Goal: Task Accomplishment & Management: Use online tool/utility

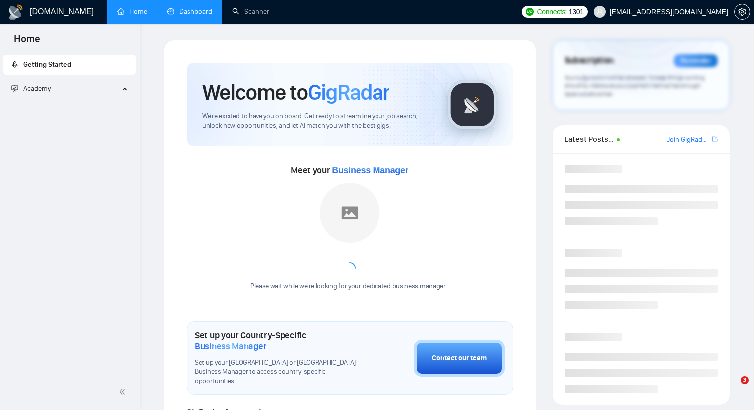
click at [194, 8] on link "Dashboard" at bounding box center [189, 11] width 45 height 8
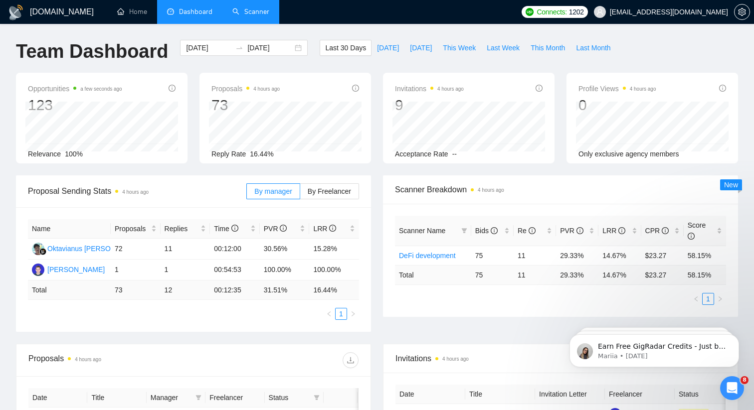
click at [250, 13] on link "Scanner" at bounding box center [250, 11] width 37 height 8
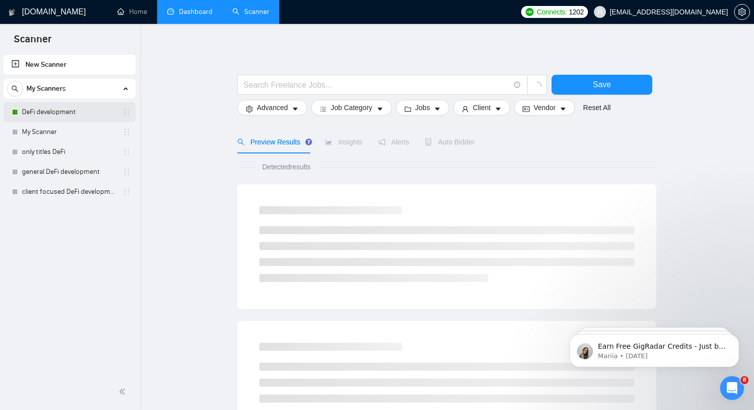
click at [50, 112] on link "DeFi development" at bounding box center [69, 112] width 95 height 20
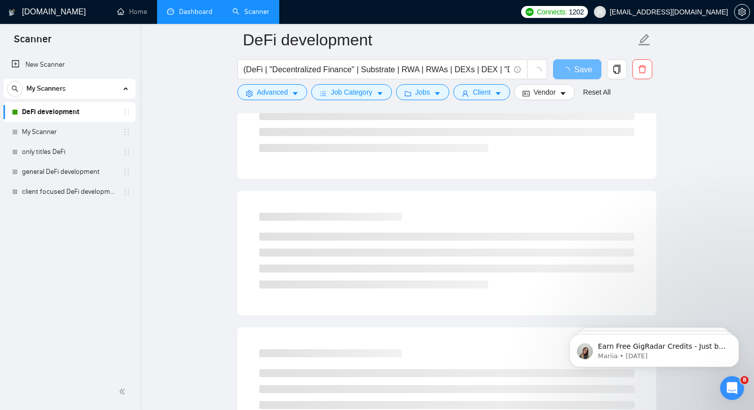
scroll to position [292, 0]
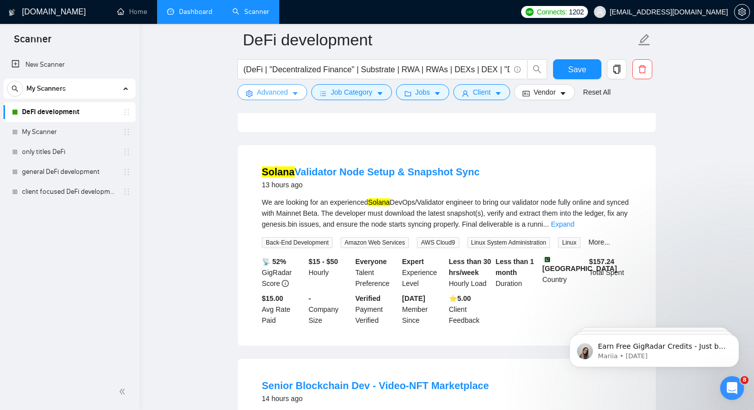
click at [286, 92] on span "Advanced" at bounding box center [272, 92] width 31 height 11
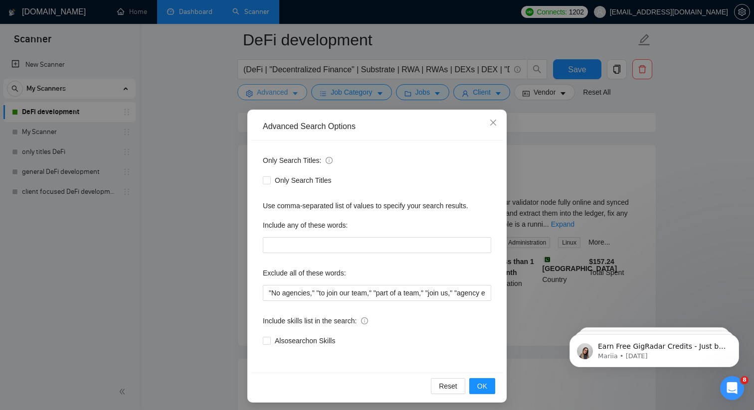
click at [286, 92] on div "Advanced Search Options Only Search Titles: Only Search Titles Use comma-separa…" at bounding box center [377, 205] width 754 height 410
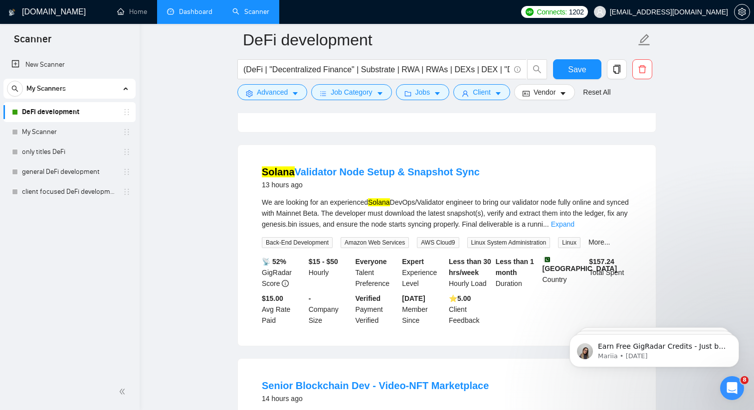
click at [188, 16] on link "Dashboard" at bounding box center [189, 11] width 45 height 8
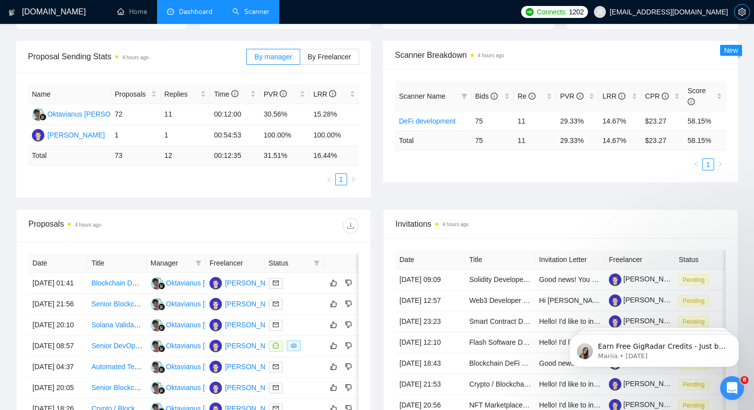
click at [740, 10] on icon "setting" at bounding box center [742, 12] width 8 height 8
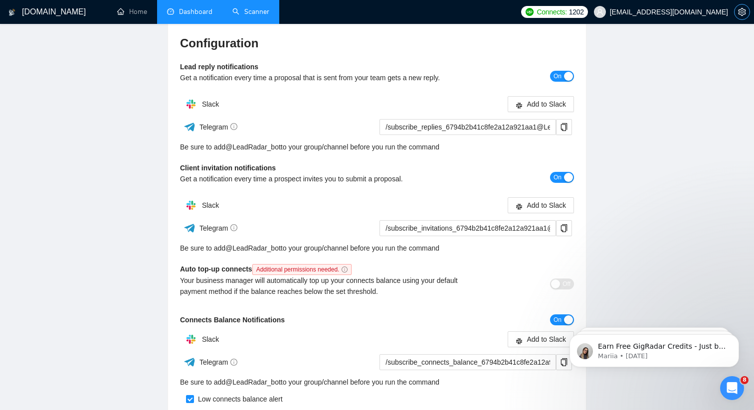
scroll to position [232, 0]
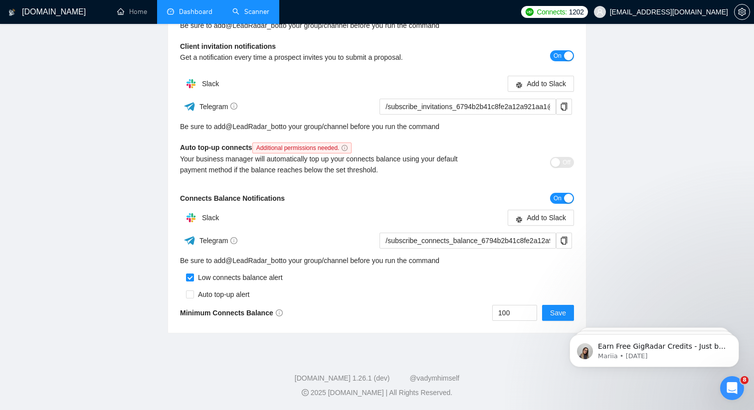
click at [118, 142] on main "Team Settings [EMAIL_ADDRESS][DOMAIN_NAME] Preferences Subscription Members Int…" at bounding box center [377, 71] width 722 height 526
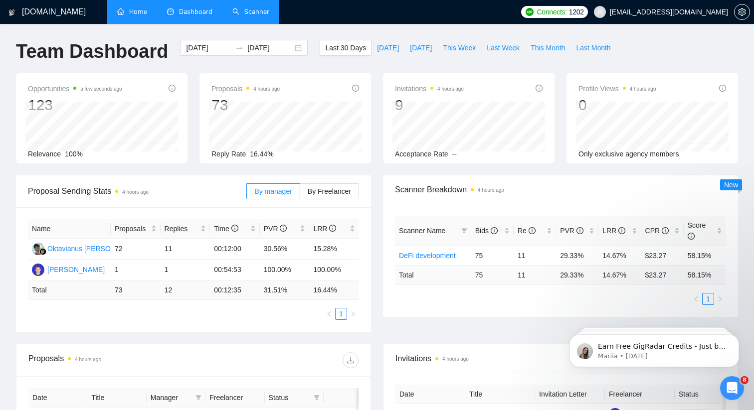
click at [136, 11] on link "Home" at bounding box center [132, 11] width 30 height 8
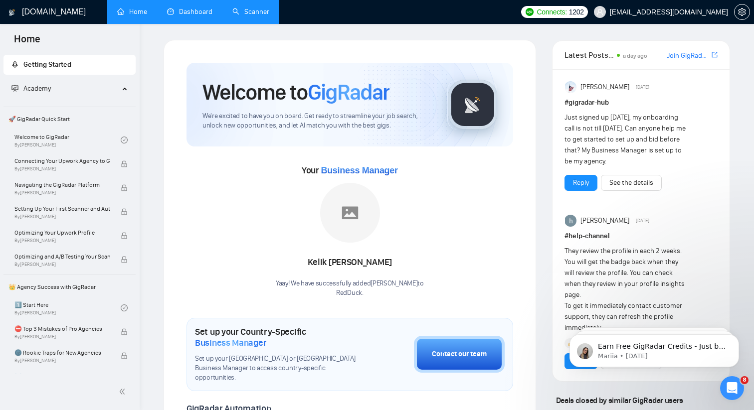
click at [197, 11] on link "Dashboard" at bounding box center [189, 11] width 45 height 8
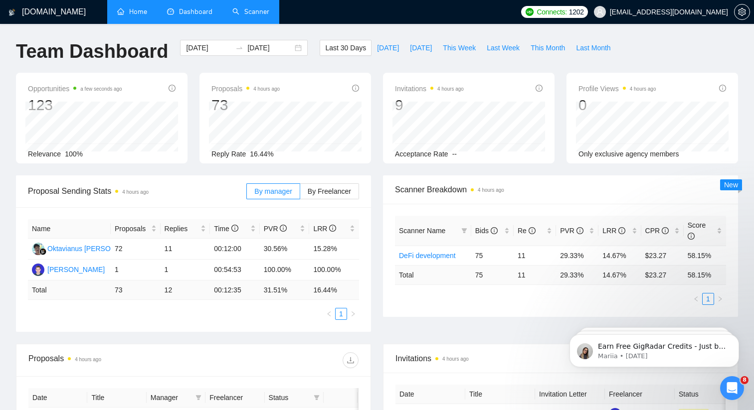
click at [247, 11] on link "Scanner" at bounding box center [250, 11] width 37 height 8
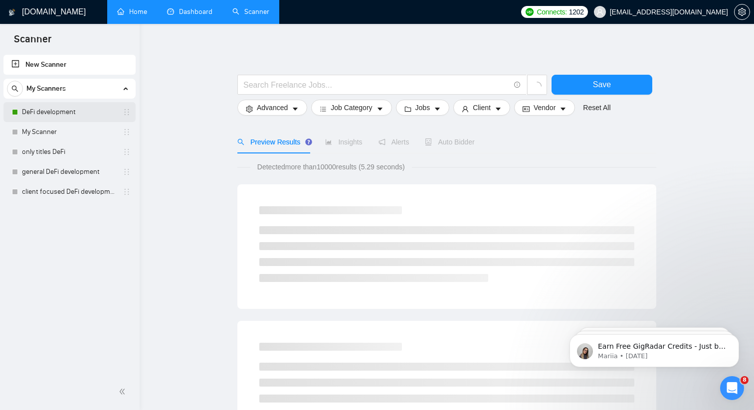
click at [103, 111] on link "DeFi development" at bounding box center [69, 112] width 95 height 20
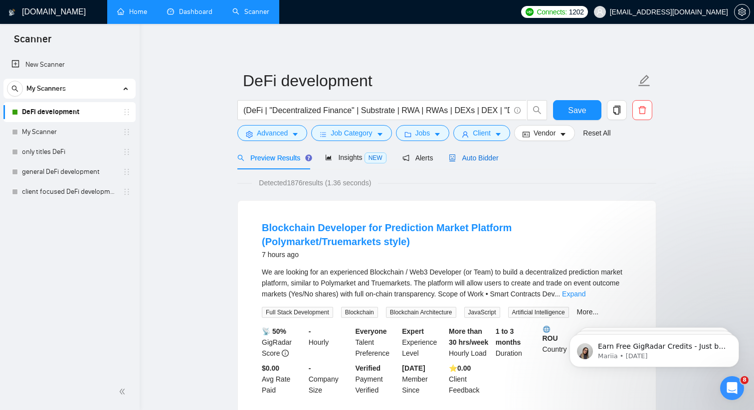
click at [472, 160] on span "Auto Bidder" at bounding box center [473, 158] width 49 height 8
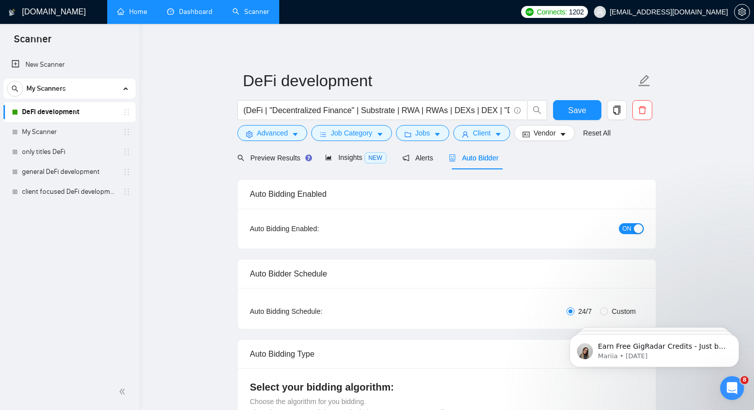
checkbox input "true"
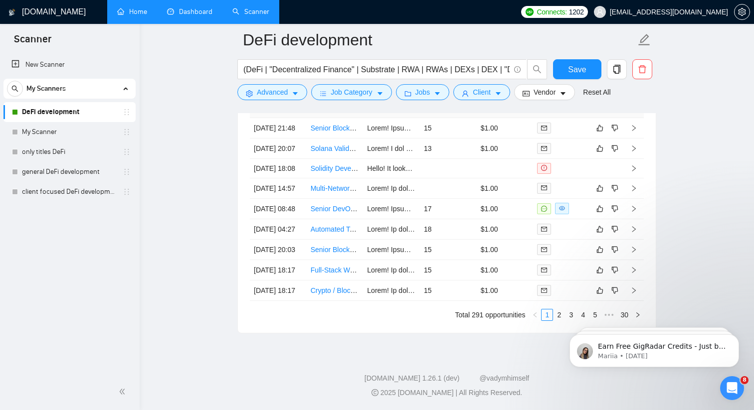
scroll to position [2753, 0]
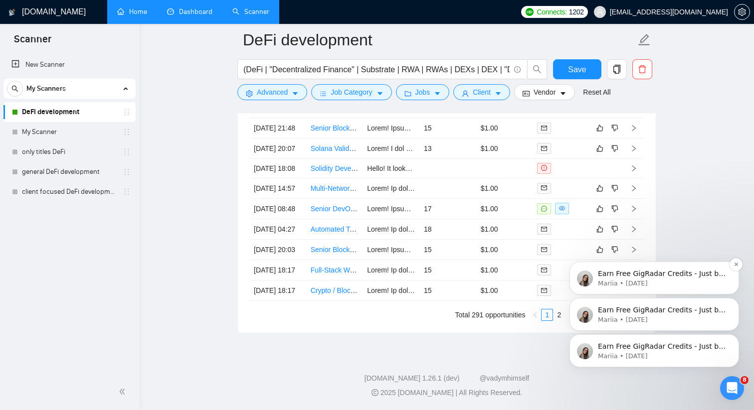
click at [692, 277] on p "Earn Free GigRadar Credits - Just by Sharing Your Story! 💬 Want more credits fo…" at bounding box center [662, 274] width 129 height 10
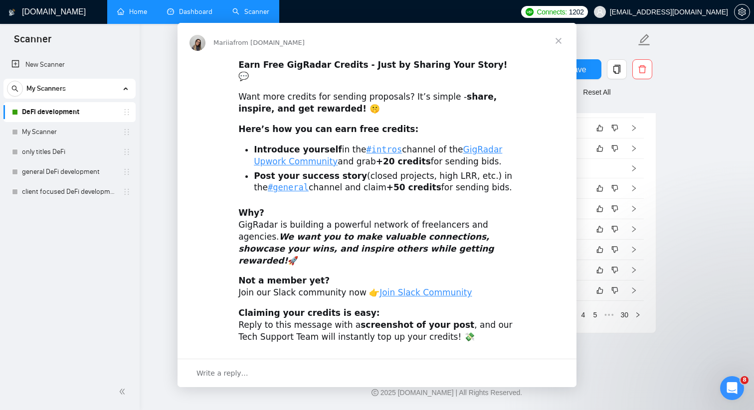
scroll to position [0, 0]
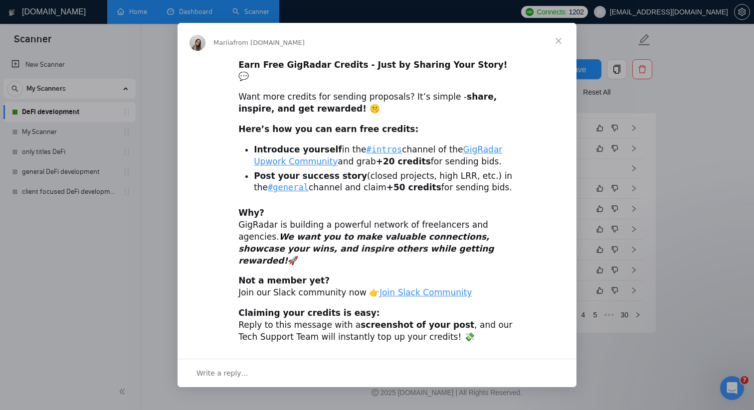
click at [561, 55] on span "Close" at bounding box center [558, 41] width 36 height 36
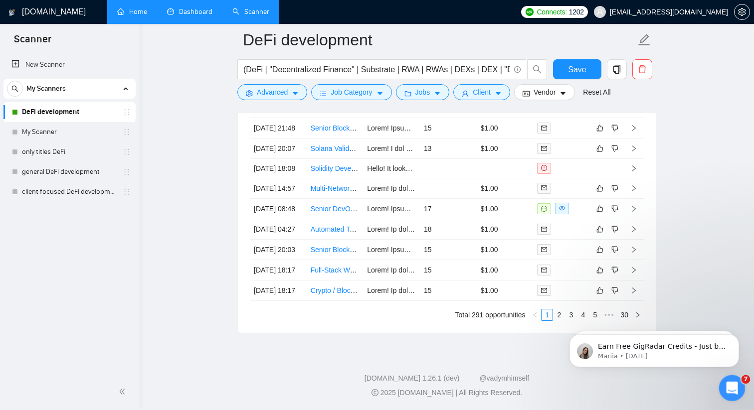
click at [731, 387] on icon "Open Intercom Messenger" at bounding box center [730, 387] width 7 height 8
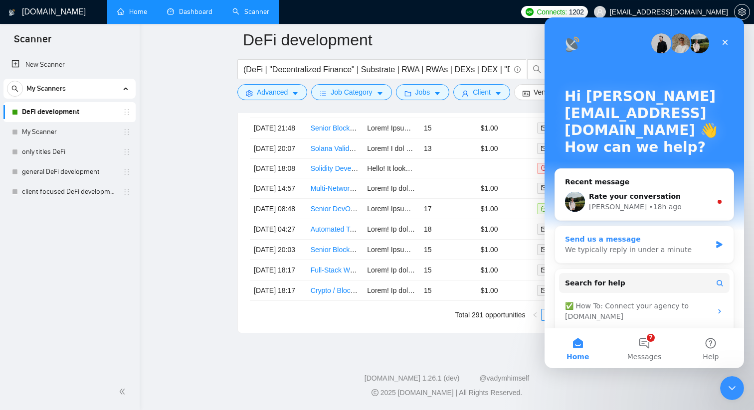
click at [621, 241] on div "Send us a message" at bounding box center [638, 239] width 146 height 10
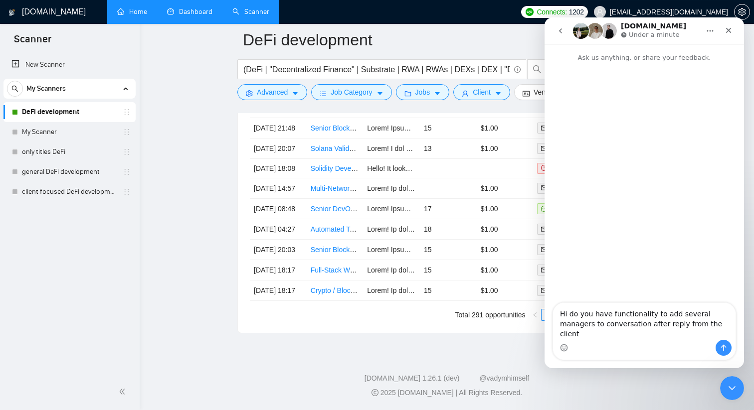
type textarea "Hi do you have functionality to add several managers to conversation after repl…"
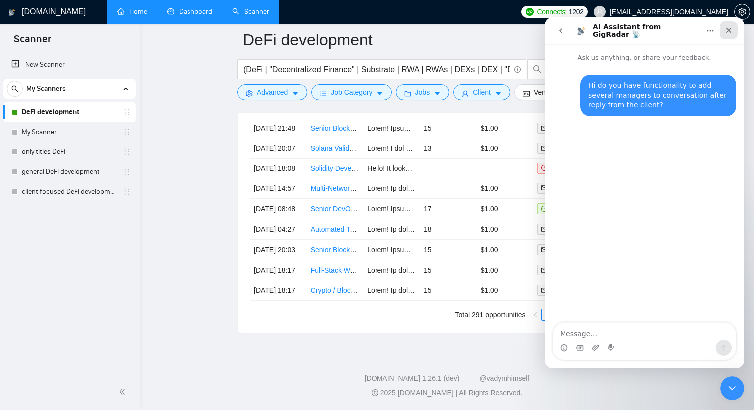
click at [732, 29] on icon "Close" at bounding box center [728, 30] width 8 height 8
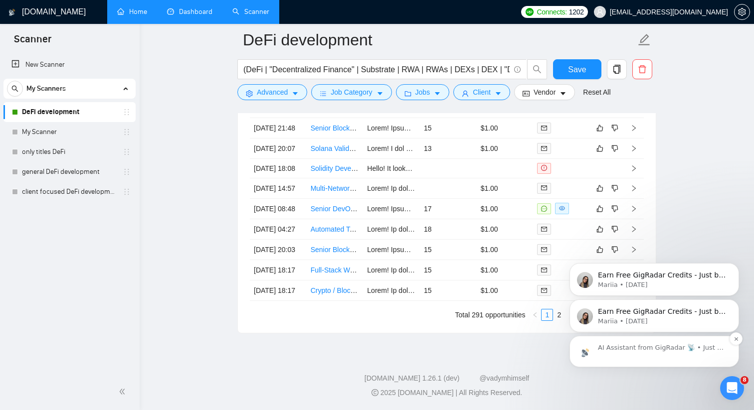
scroll to position [33, 0]
click at [681, 347] on p "AI Assistant from GigRadar 📡 • Just now" at bounding box center [662, 348] width 129 height 9
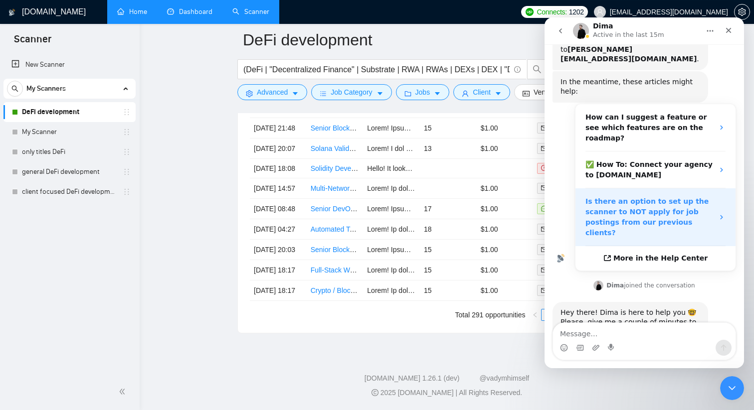
scroll to position [115, 0]
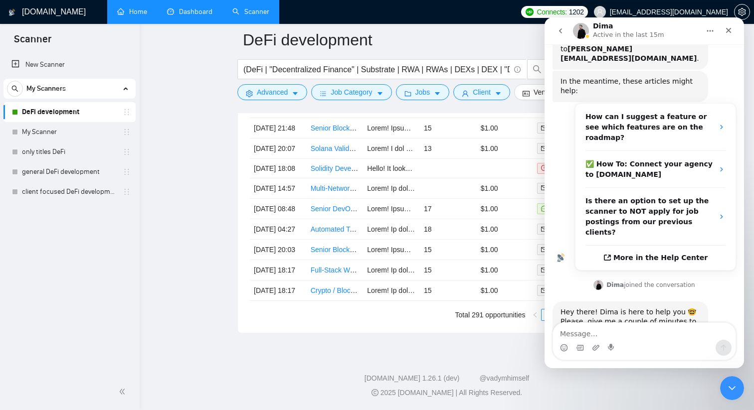
click at [727, 29] on icon "Close" at bounding box center [728, 30] width 5 height 5
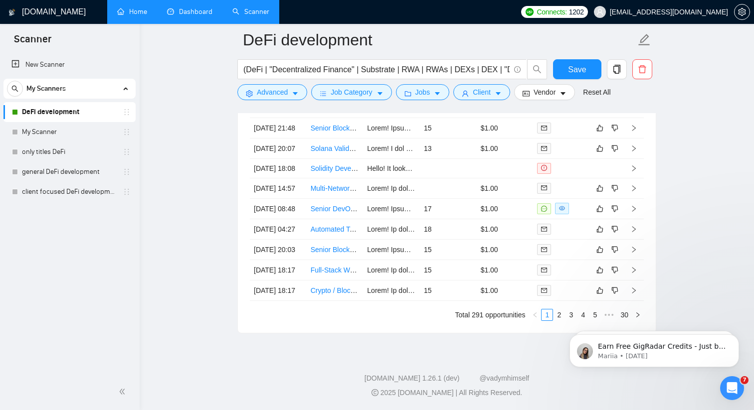
scroll to position [0, 0]
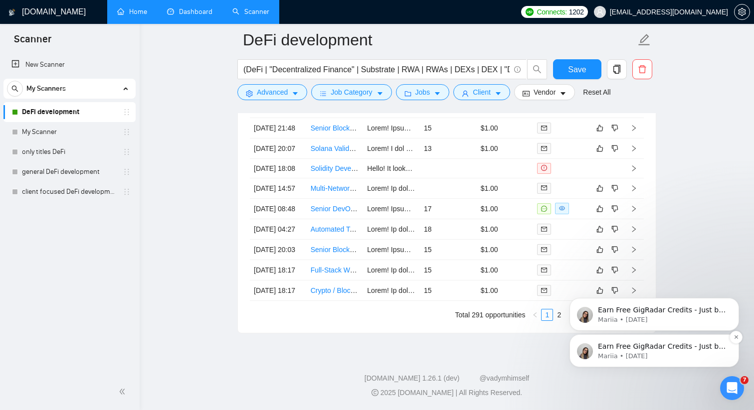
click at [663, 353] on p "Mariia • [DATE]" at bounding box center [662, 356] width 129 height 9
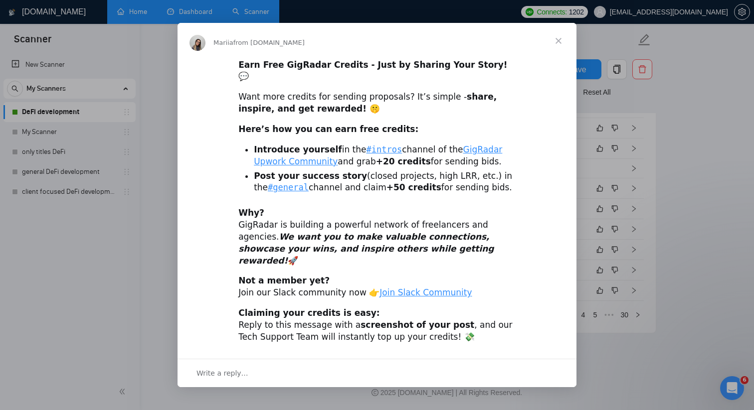
click at [559, 51] on span "Close" at bounding box center [558, 41] width 36 height 36
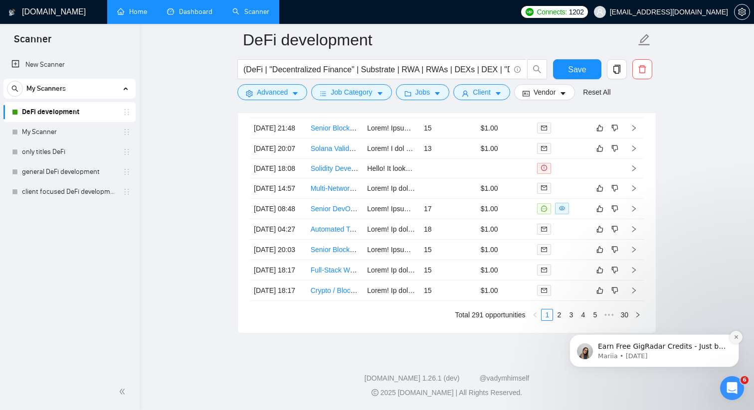
click at [737, 338] on icon "Dismiss notification" at bounding box center [735, 337] width 5 height 5
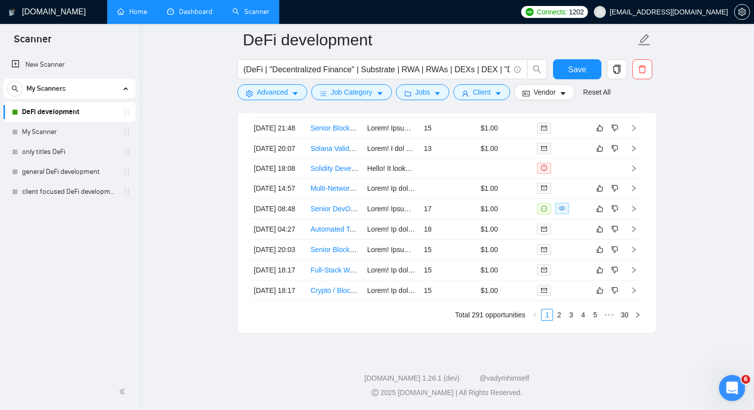
click at [728, 387] on icon "Open Intercom Messenger" at bounding box center [730, 387] width 16 height 16
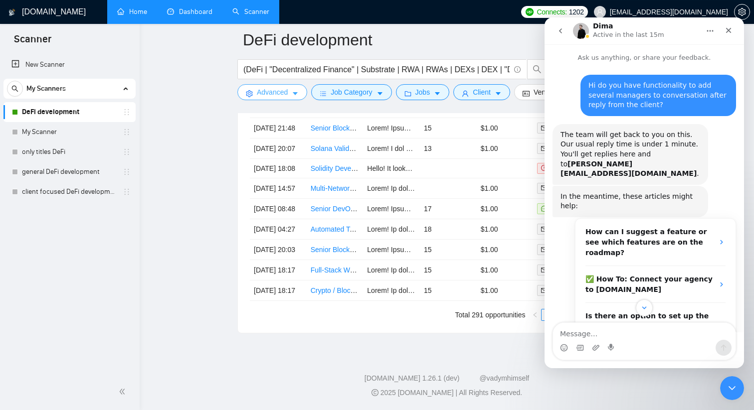
click at [292, 91] on button "Advanced" at bounding box center [272, 92] width 70 height 16
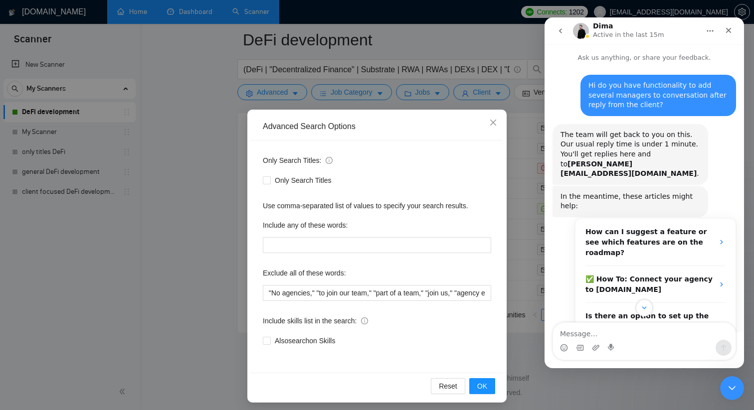
scroll to position [4, 0]
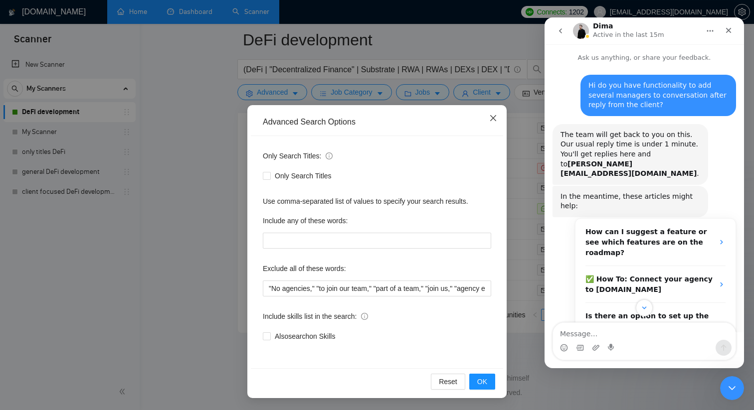
click at [495, 117] on icon "close" at bounding box center [493, 118] width 8 height 8
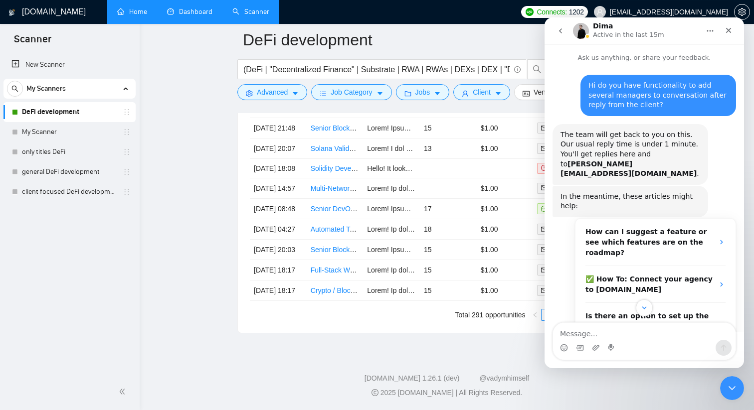
scroll to position [0, 0]
click at [378, 94] on button "Job Category" at bounding box center [351, 92] width 80 height 16
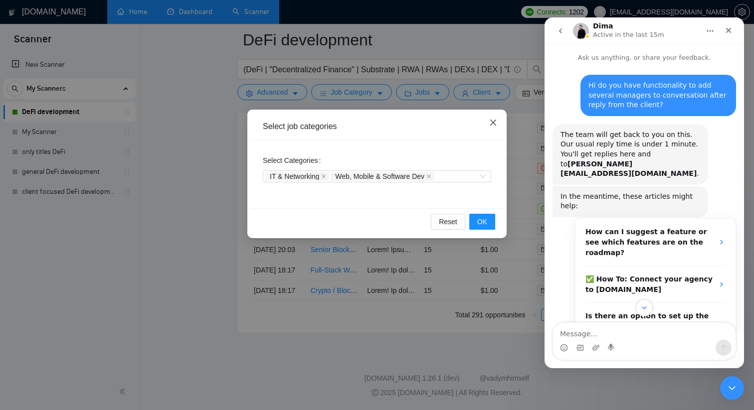
click at [490, 123] on icon "close" at bounding box center [493, 123] width 8 height 8
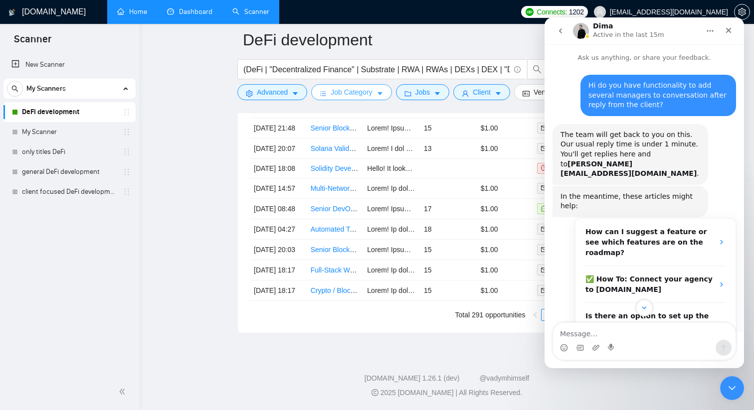
click at [371, 93] on span "Job Category" at bounding box center [351, 92] width 41 height 11
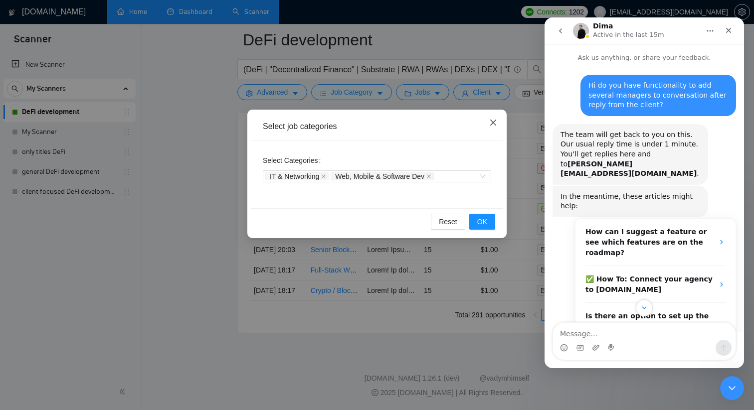
click at [489, 122] on icon "close" at bounding box center [493, 123] width 8 height 8
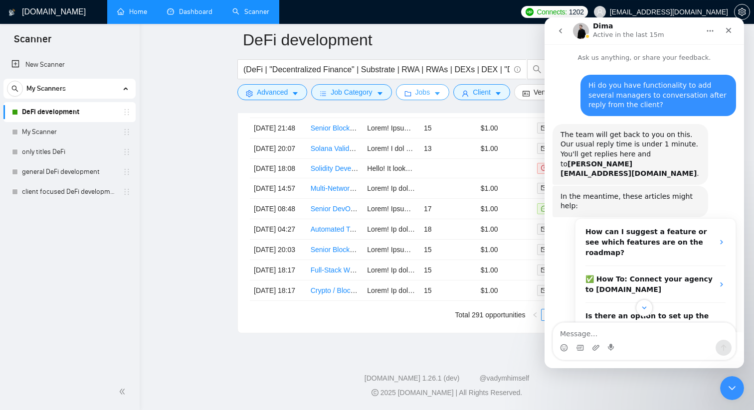
click at [429, 93] on span "Jobs" at bounding box center [422, 92] width 15 height 11
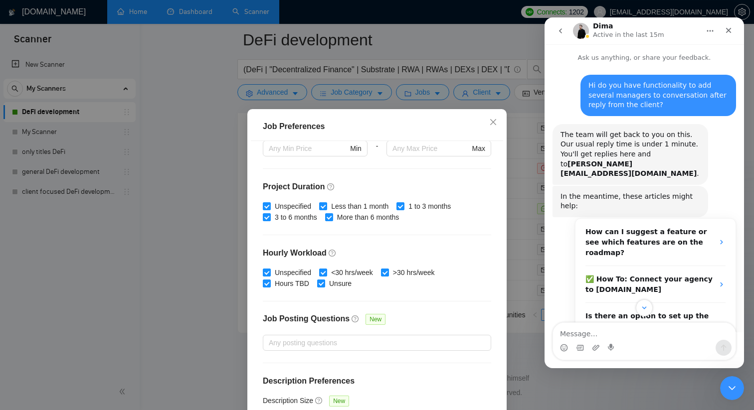
scroll to position [275, 0]
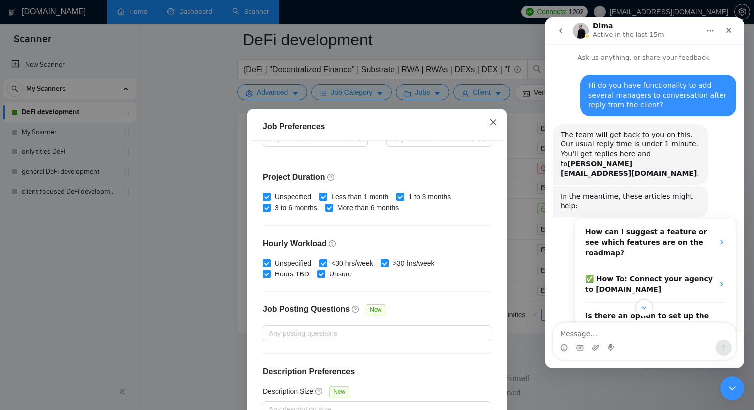
click at [493, 120] on icon "close" at bounding box center [493, 122] width 8 height 8
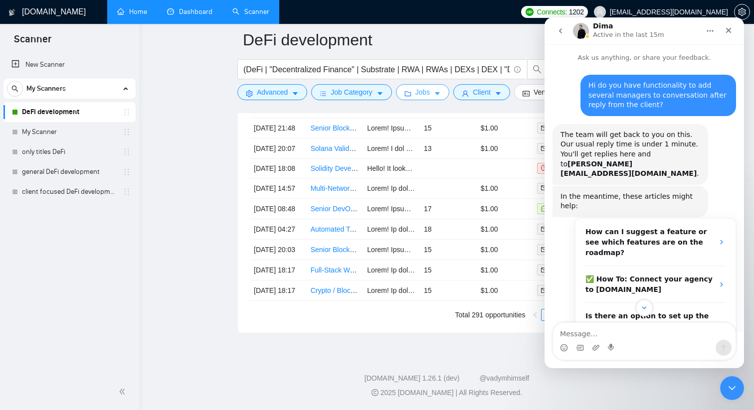
click at [436, 90] on button "Jobs" at bounding box center [423, 92] width 54 height 16
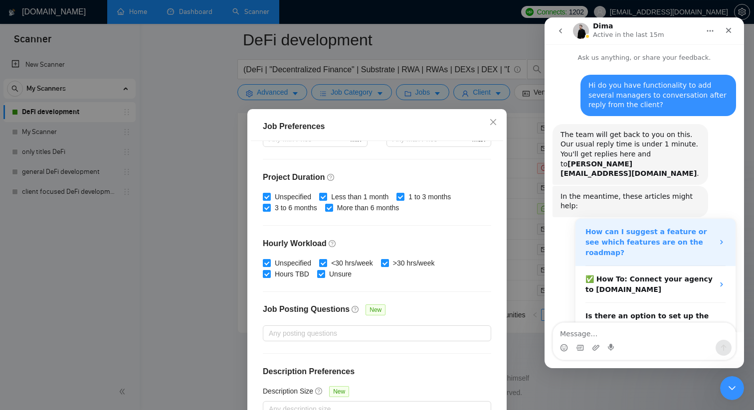
scroll to position [115, 0]
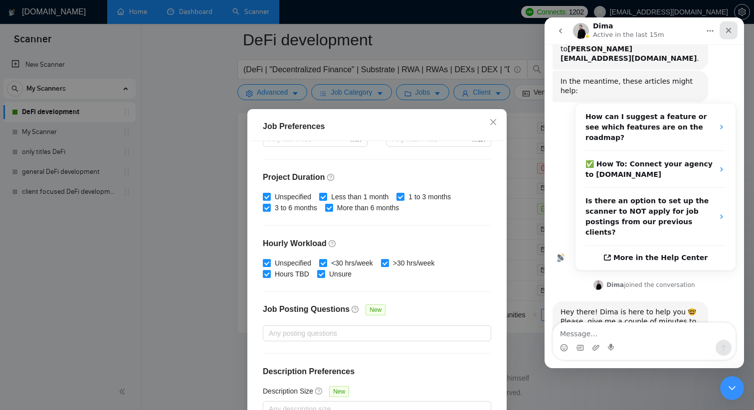
click at [728, 27] on icon "Close" at bounding box center [728, 30] width 8 height 8
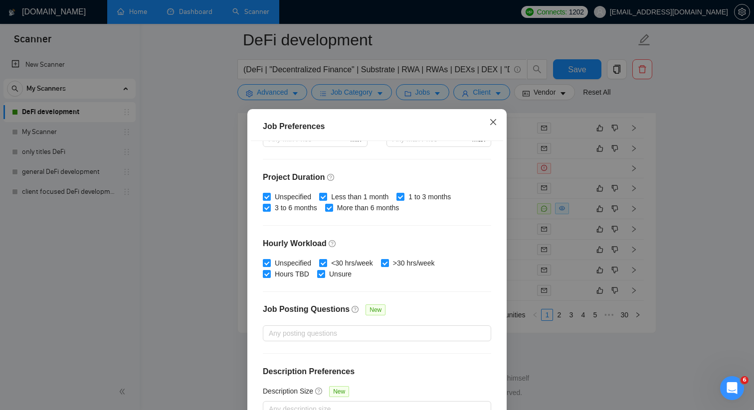
click at [492, 122] on icon "close" at bounding box center [493, 122] width 6 height 6
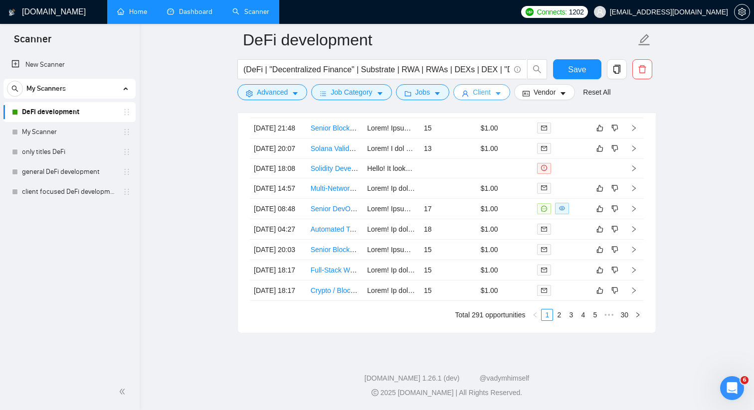
click at [502, 92] on icon "caret-down" at bounding box center [498, 93] width 7 height 7
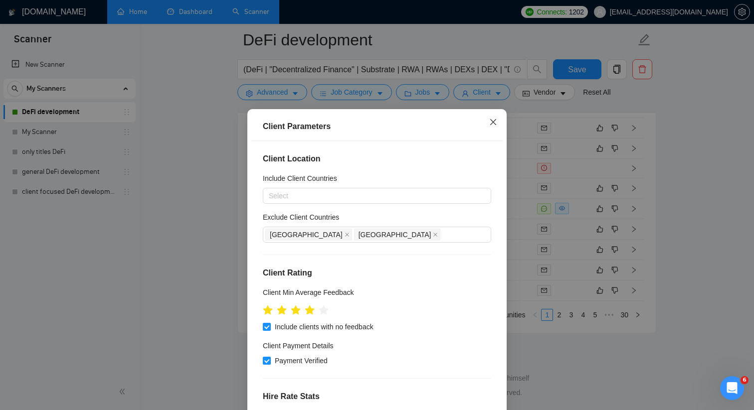
click at [494, 126] on icon "close" at bounding box center [493, 122] width 8 height 8
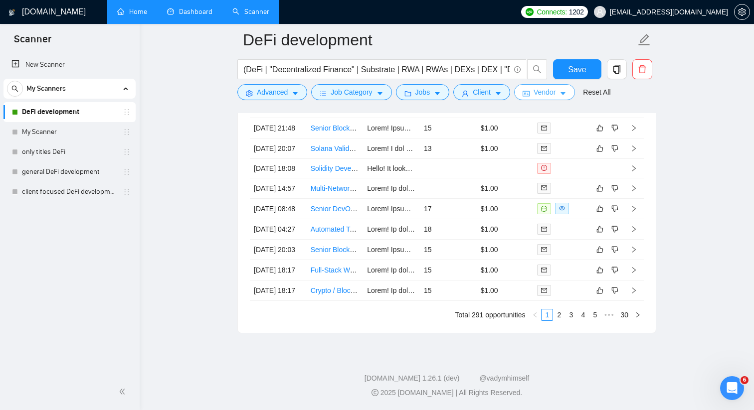
click at [549, 91] on span "Vendor" at bounding box center [544, 92] width 22 height 11
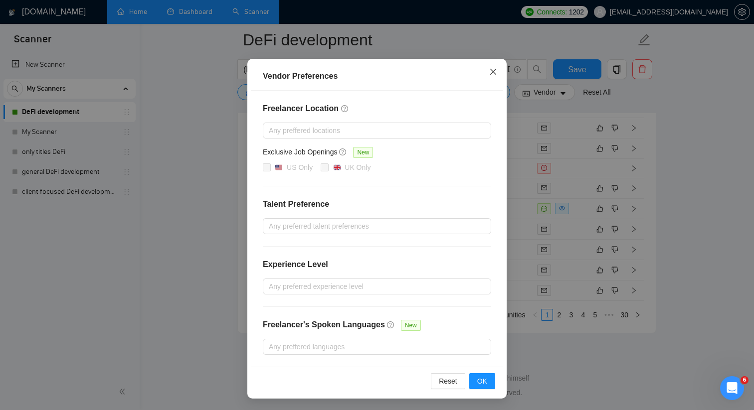
scroll to position [154, 0]
click at [493, 74] on icon "close" at bounding box center [493, 72] width 8 height 8
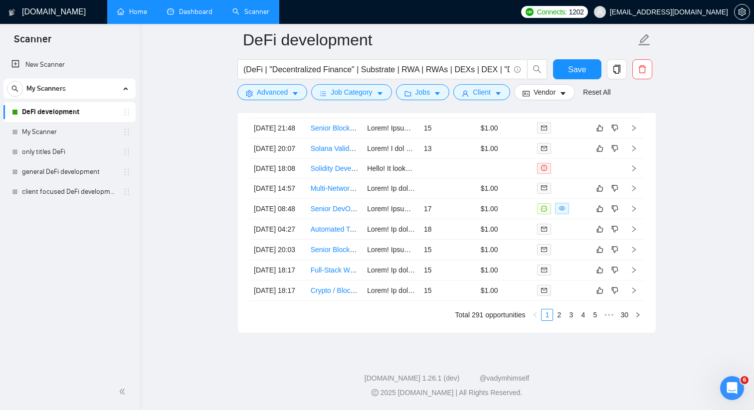
scroll to position [1, 0]
click at [502, 91] on icon "caret-down" at bounding box center [498, 93] width 7 height 7
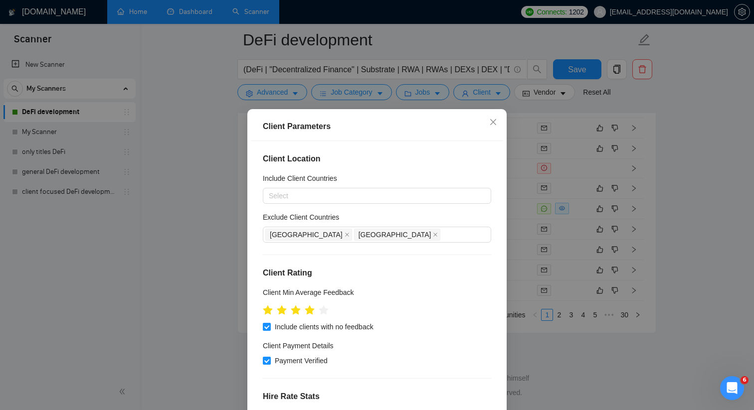
click at [723, 111] on div "Client Parameters Client Location Include Client Countries Select Exclude Clien…" at bounding box center [377, 205] width 754 height 410
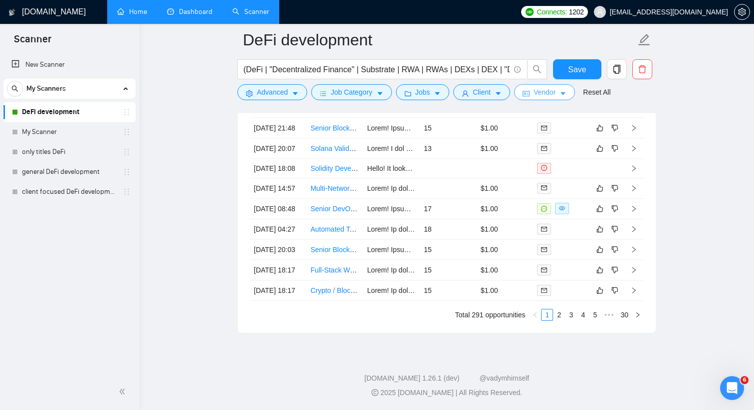
click at [566, 94] on icon "caret-down" at bounding box center [562, 93] width 7 height 7
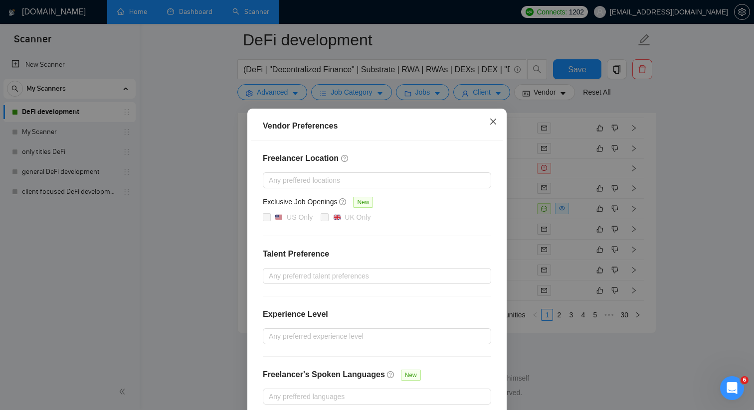
click at [493, 124] on icon "close" at bounding box center [493, 122] width 8 height 8
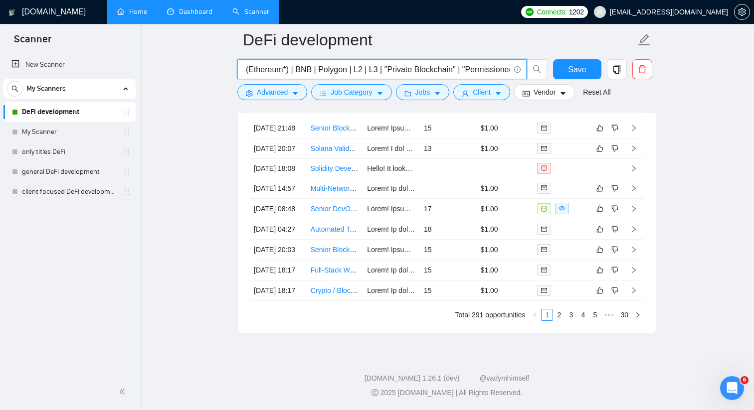
scroll to position [0, 715]
drag, startPoint x: 360, startPoint y: 73, endPoint x: 512, endPoint y: 73, distance: 151.6
click at [512, 73] on span "(DeFi | "Decentralized Finance" | Substrate | RWA | RWAs | DEXs | DEX | "DEX Ag…" at bounding box center [381, 69] width 289 height 20
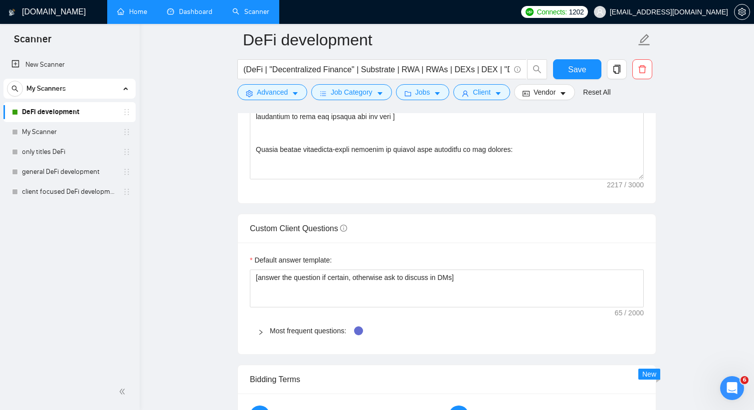
click at [260, 331] on icon "right" at bounding box center [261, 333] width 6 height 6
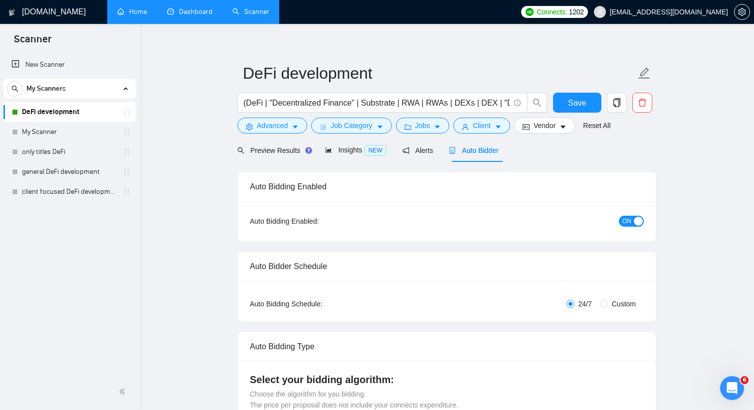
scroll to position [8, 0]
click at [423, 150] on span "Alerts" at bounding box center [417, 150] width 31 height 8
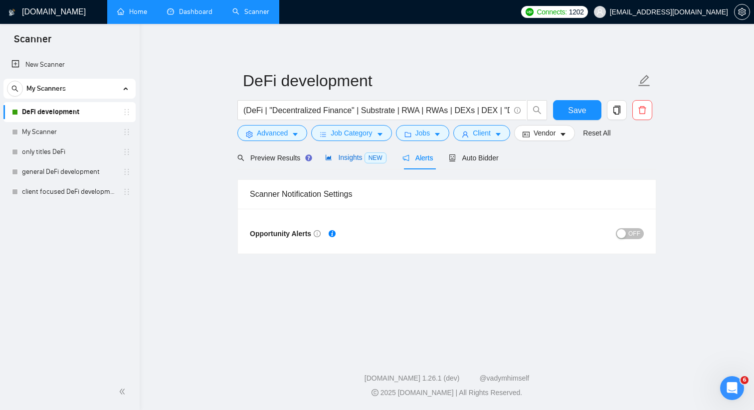
click at [345, 157] on span "Insights NEW" at bounding box center [355, 158] width 61 height 8
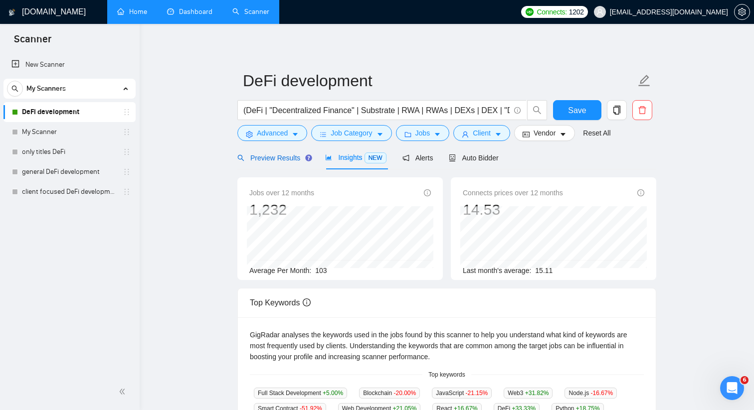
click at [277, 157] on span "Preview Results" at bounding box center [273, 158] width 72 height 8
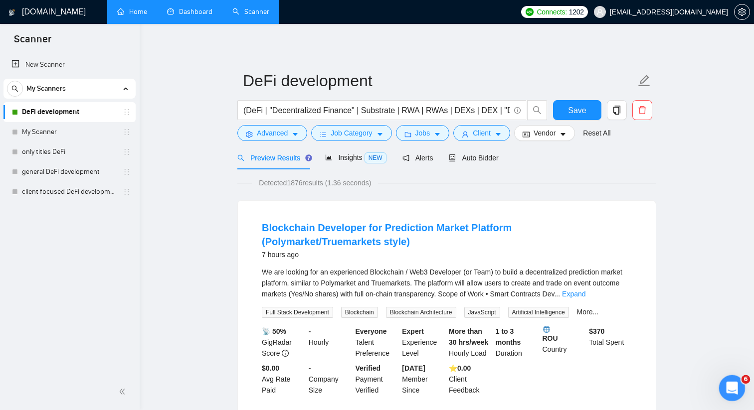
click at [729, 390] on icon "Open Intercom Messenger" at bounding box center [730, 387] width 16 height 16
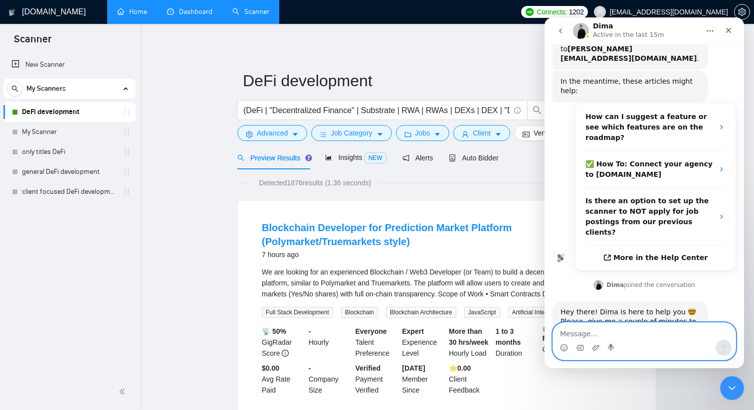
scroll to position [154, 0]
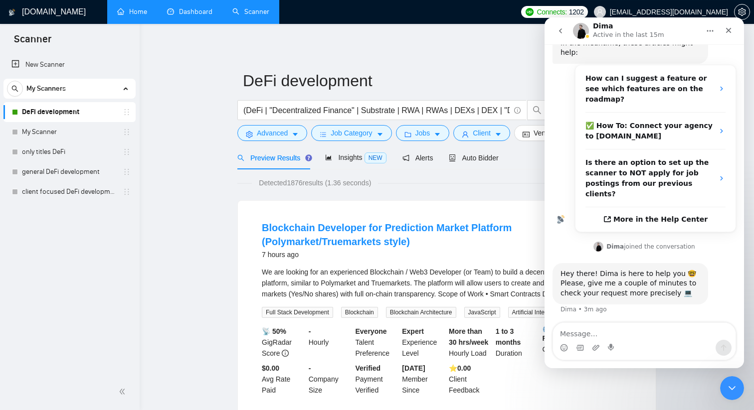
click at [738, 12] on icon "setting" at bounding box center [742, 12] width 8 height 8
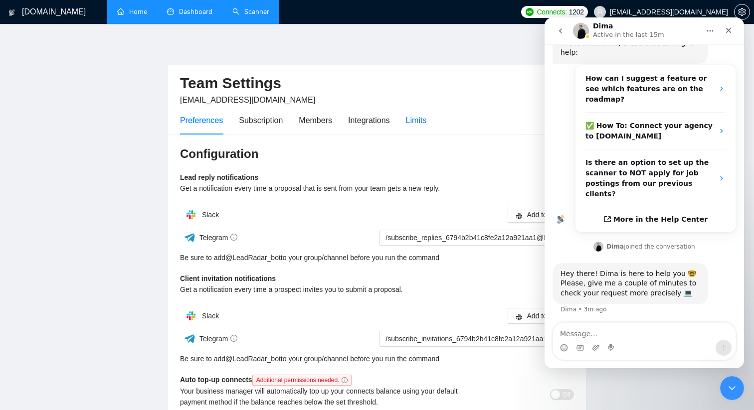
click at [420, 120] on div "Limits" at bounding box center [416, 120] width 21 height 12
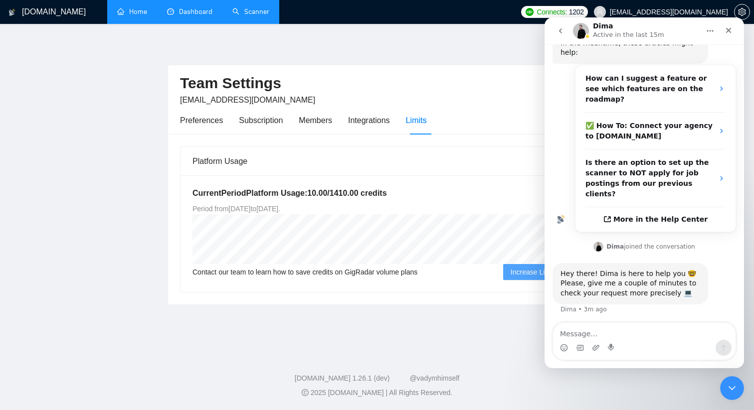
scroll to position [115, 0]
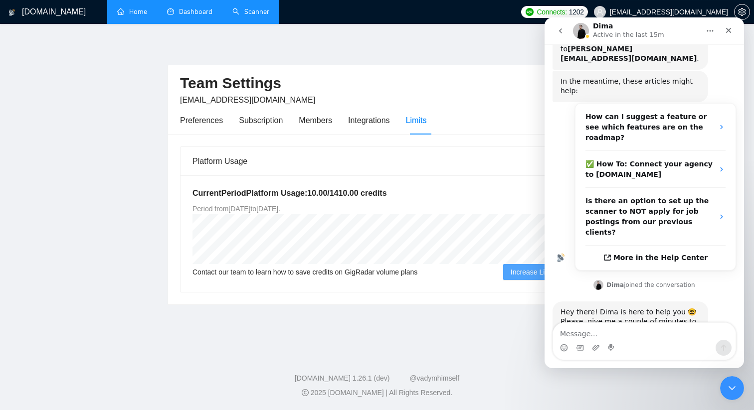
click at [454, 68] on div "Team Settings [EMAIL_ADDRESS][DOMAIN_NAME]" at bounding box center [377, 85] width 394 height 41
click at [728, 31] on icon "Close" at bounding box center [728, 30] width 8 height 8
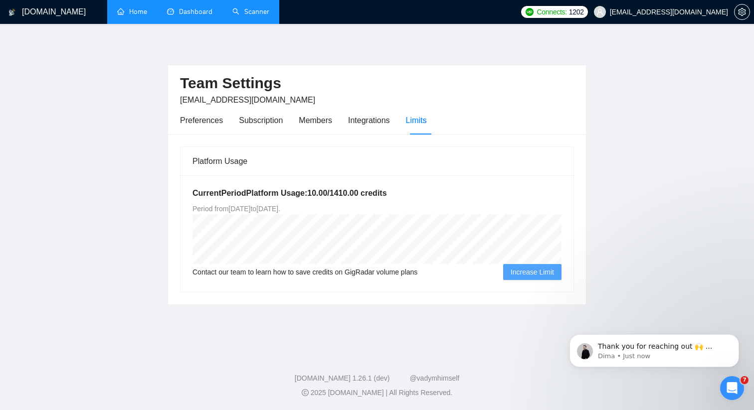
scroll to position [255, 0]
click at [705, 356] on p "Dima • Just now" at bounding box center [662, 356] width 129 height 9
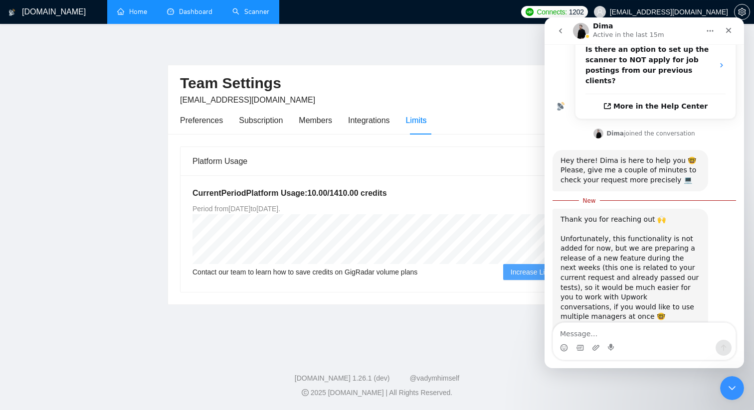
scroll to position [272, 0]
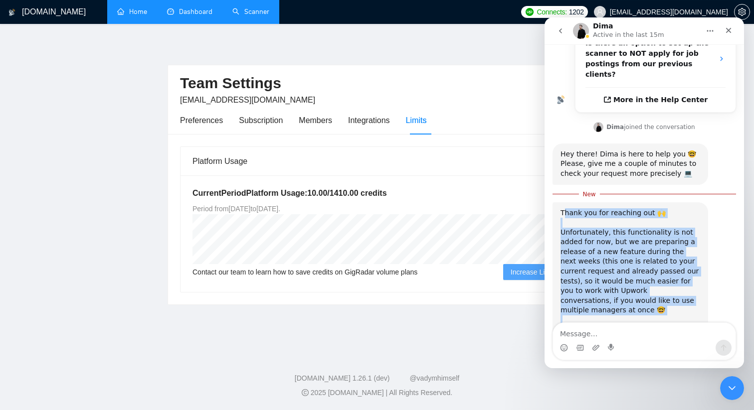
drag, startPoint x: 562, startPoint y: 171, endPoint x: 695, endPoint y: 290, distance: 178.3
click at [695, 290] on div "Thank you for reaching out 🙌 ​ Unfortunately, this functionality is not added f…" at bounding box center [630, 276] width 140 height 137
copy div "[PERSON_NAME] you for reaching out 🙌 ​ Unfortunately, this functionality is not…"
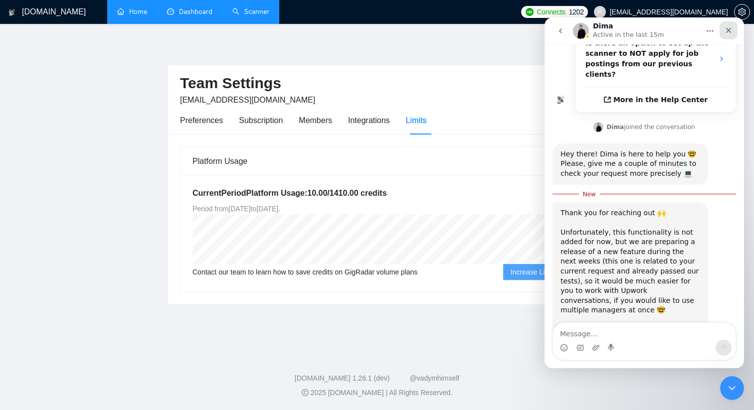
click at [728, 28] on icon "Close" at bounding box center [728, 30] width 8 height 8
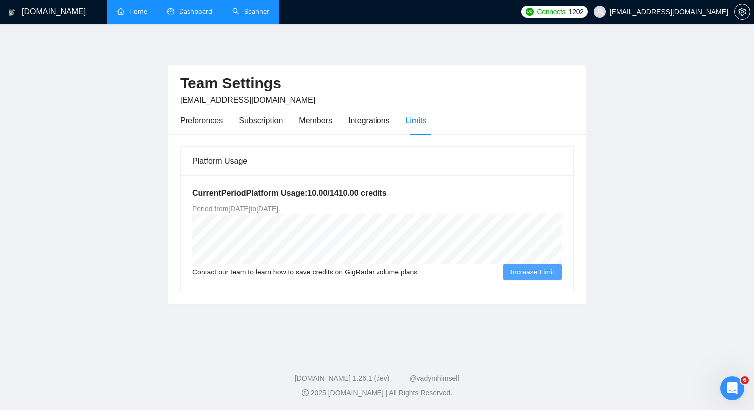
click at [83, 86] on main "Team Settings [EMAIL_ADDRESS][DOMAIN_NAME] Preferences Subscription Members Int…" at bounding box center [377, 187] width 722 height 294
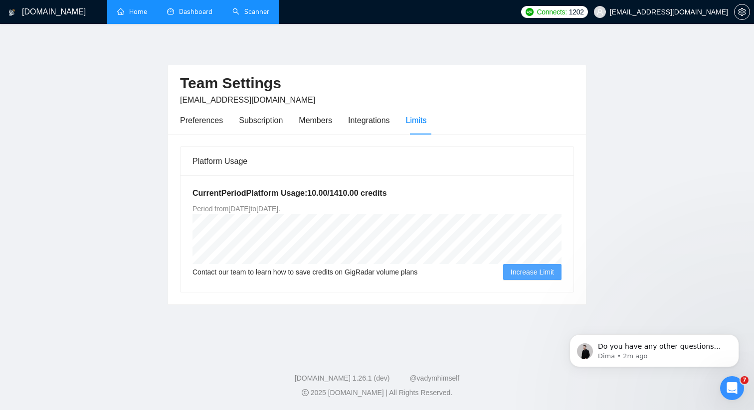
scroll to position [0, 0]
